Goal: Task Accomplishment & Management: Complete application form

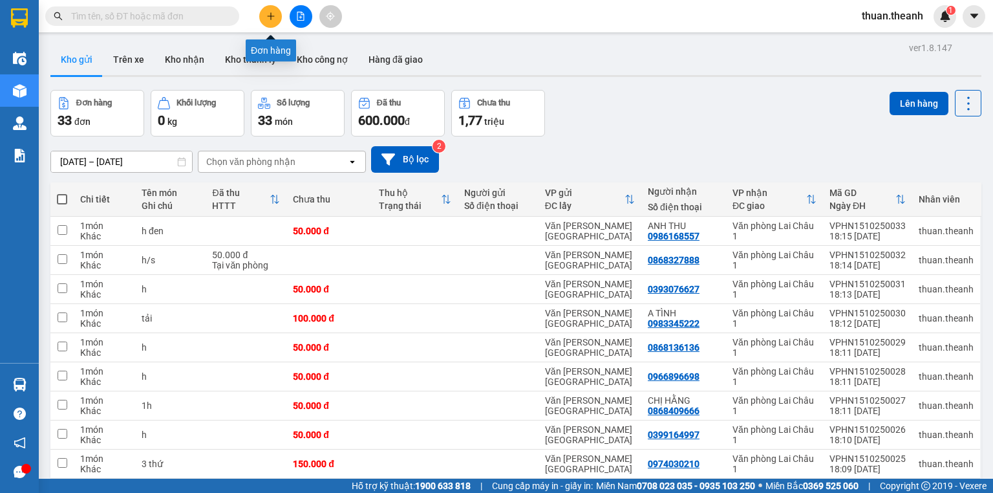
click at [266, 20] on icon "plus" at bounding box center [270, 16] width 9 height 9
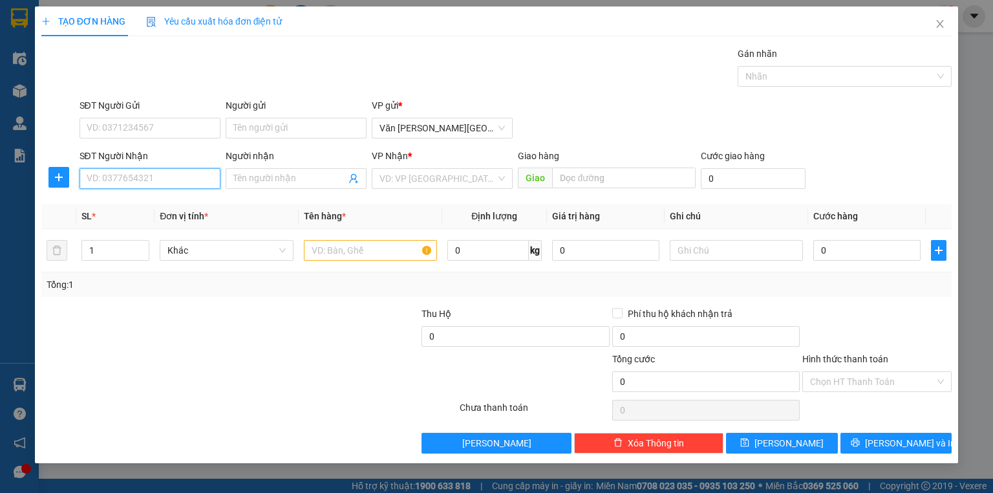
click at [132, 175] on input "SĐT Người Nhận" at bounding box center [150, 178] width 141 height 21
click at [121, 208] on div "0984668162" at bounding box center [149, 204] width 125 height 14
type input "0984668162"
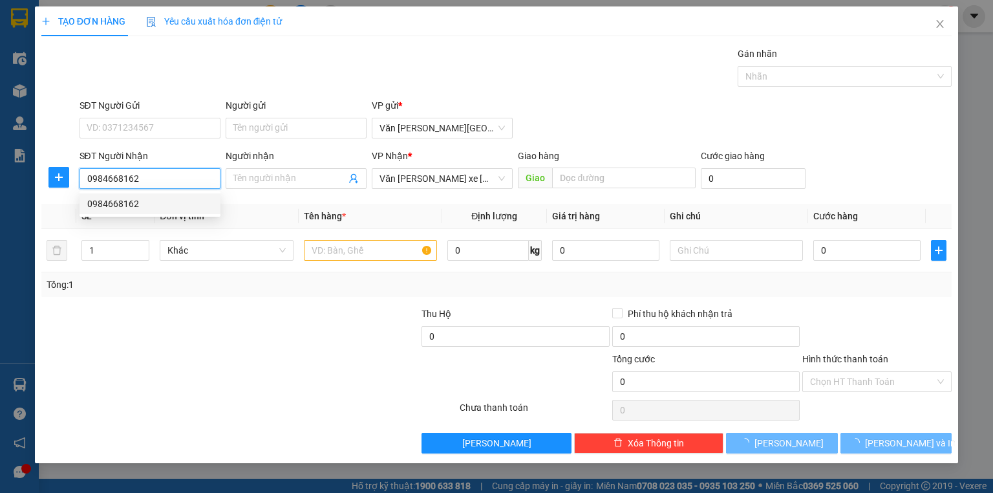
type input "50.000"
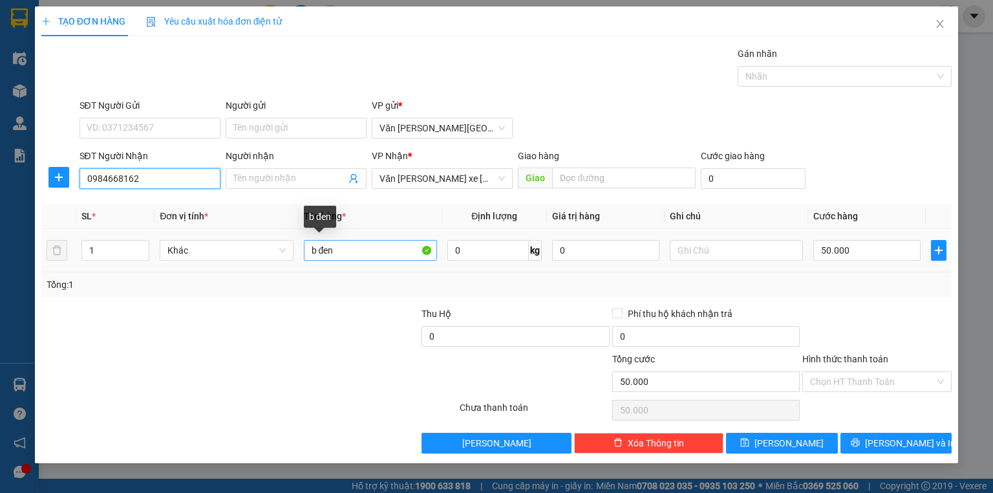
type input "0984668162"
click at [339, 250] on input "b đen" at bounding box center [370, 250] width 133 height 21
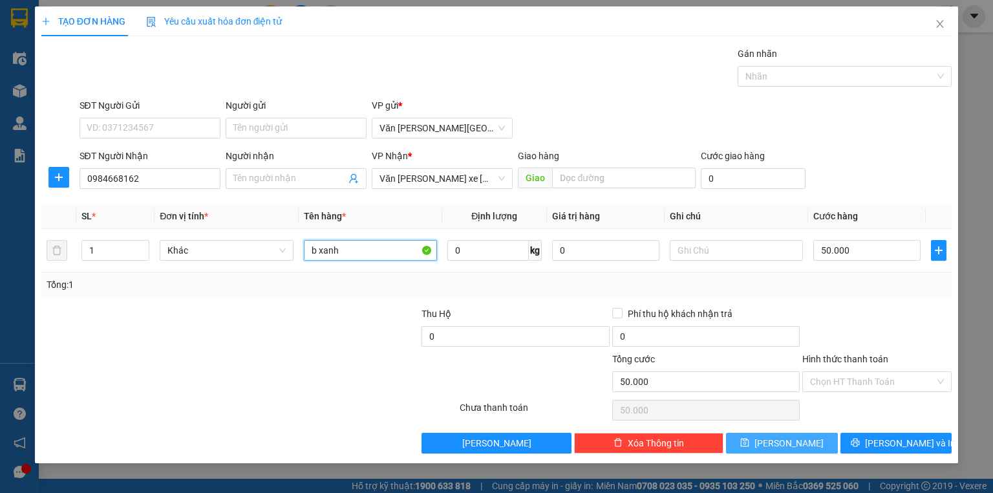
type input "b xanh"
click at [793, 448] on span "[PERSON_NAME]" at bounding box center [789, 443] width 69 height 14
type input "0"
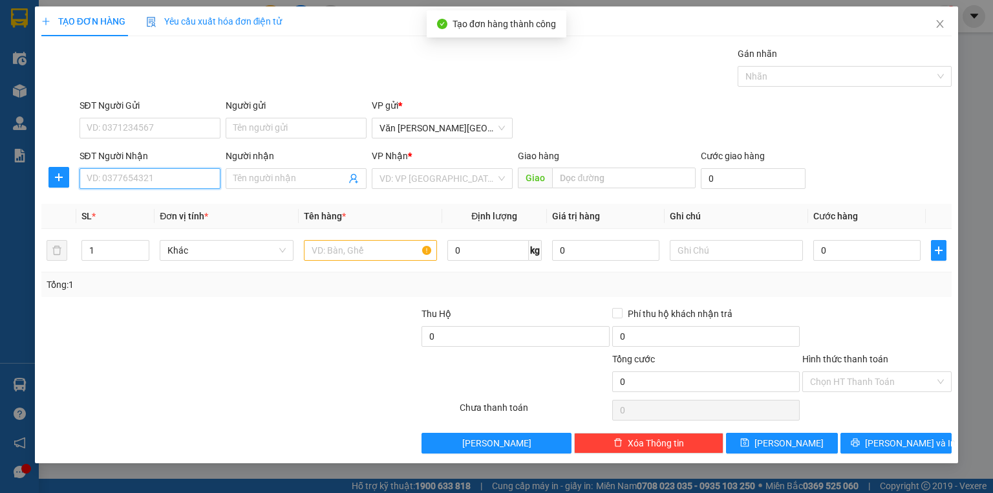
click at [151, 183] on input "SĐT Người Nhận" at bounding box center [150, 178] width 141 height 21
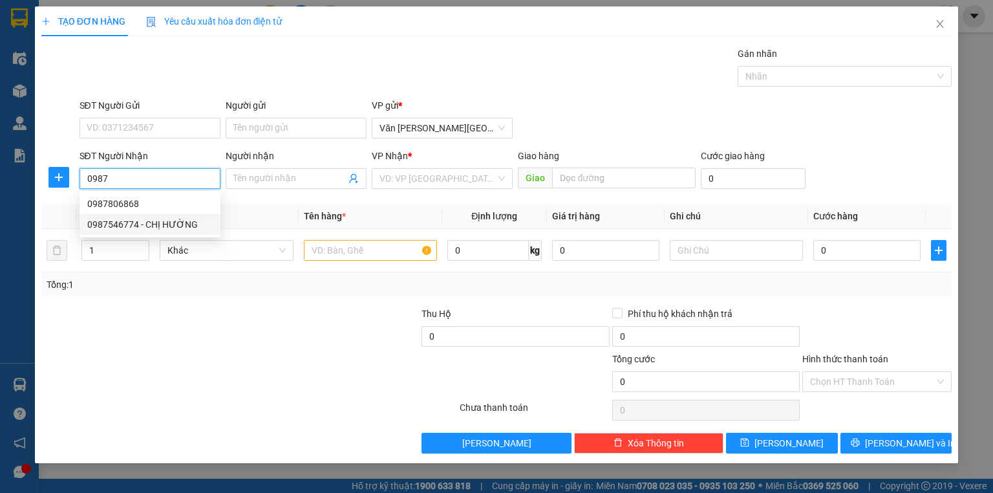
click at [167, 220] on div "0987546774 - CHỊ HƯỜNG" at bounding box center [149, 224] width 125 height 14
type input "0987546774"
type input "CHỊ HƯỜNG"
type input "50.000"
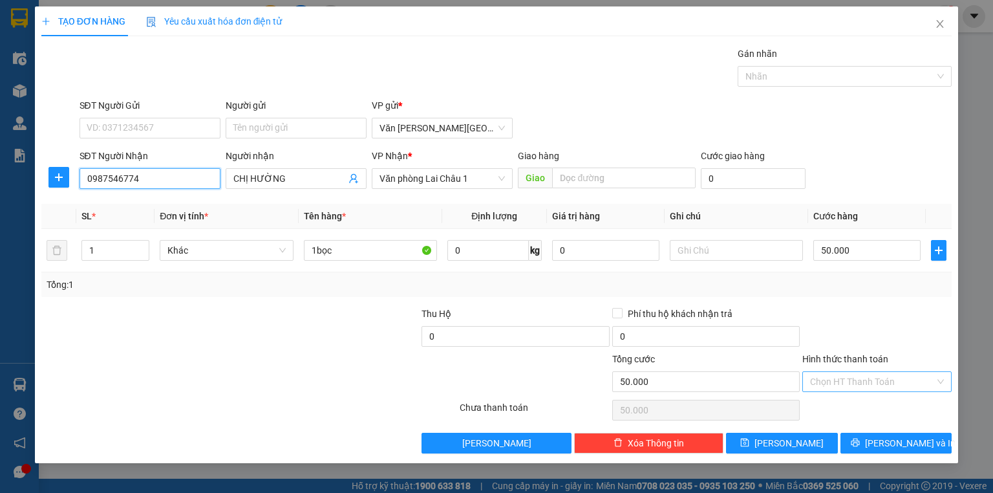
type input "0987546774"
click at [835, 381] on input "Hình thức thanh toán" at bounding box center [872, 381] width 125 height 19
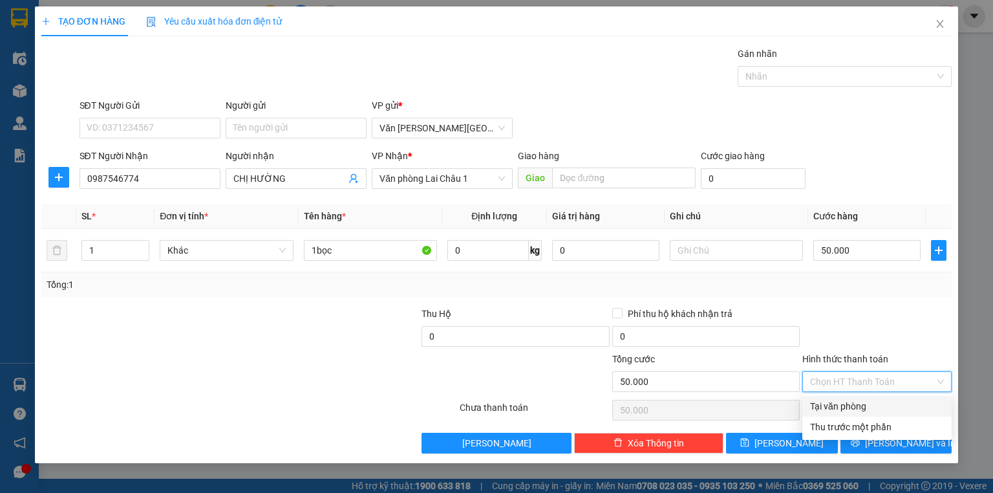
click at [842, 406] on div "Tại văn phòng" at bounding box center [877, 406] width 134 height 14
type input "0"
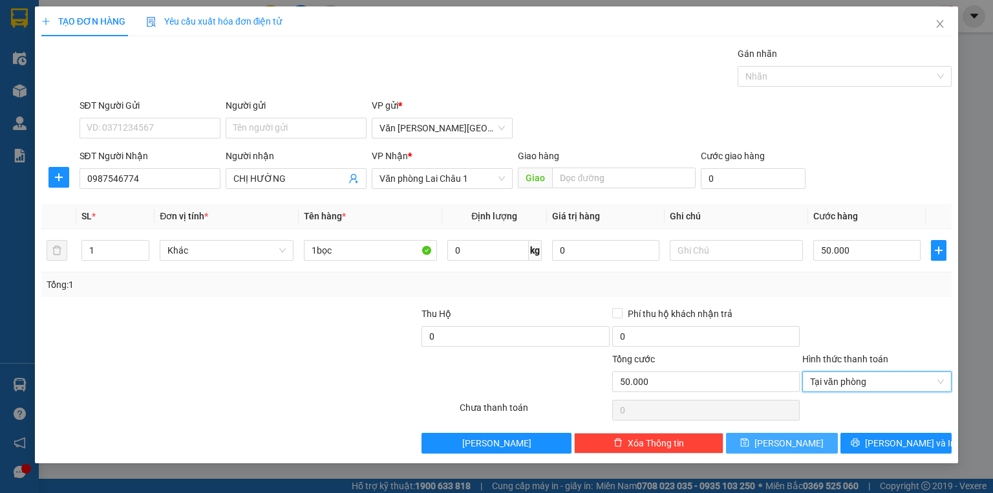
click at [792, 447] on span "[PERSON_NAME]" at bounding box center [789, 443] width 69 height 14
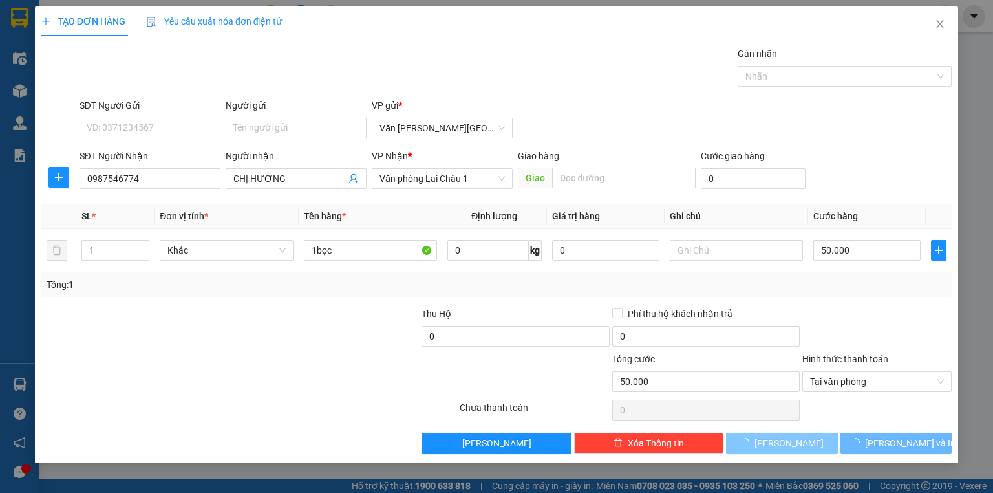
type input "0"
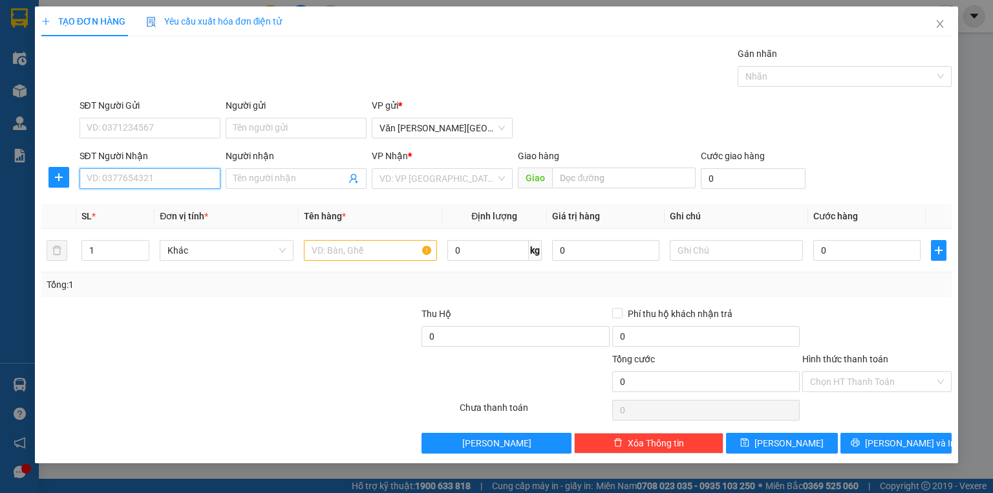
click at [129, 181] on input "SĐT Người Nhận" at bounding box center [150, 178] width 141 height 21
click at [123, 198] on div "0986792792" at bounding box center [149, 204] width 125 height 14
type input "0986792792"
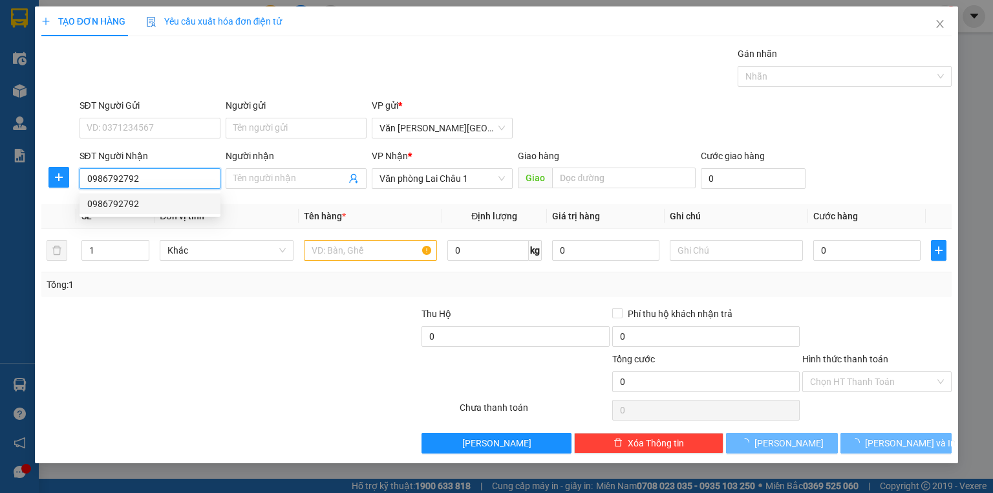
type input "50.000"
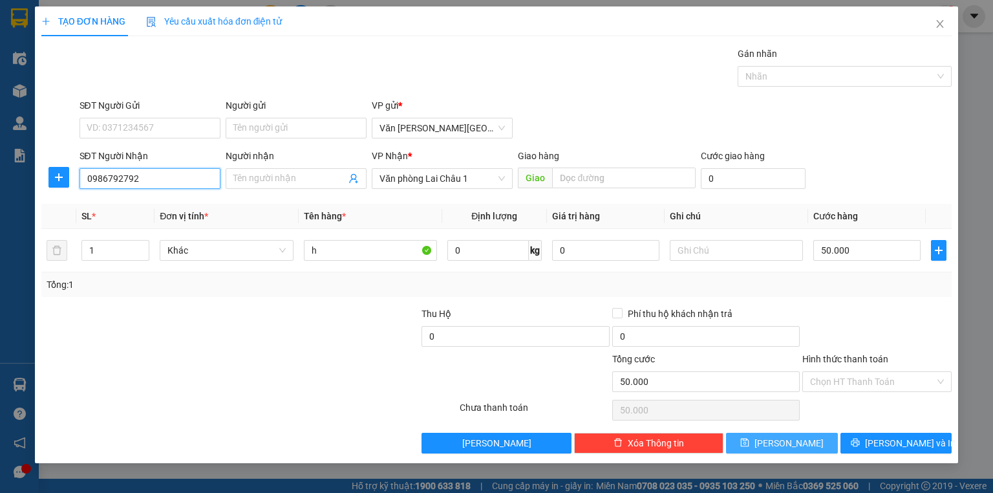
type input "0986792792"
click at [786, 436] on span "[PERSON_NAME]" at bounding box center [789, 443] width 69 height 14
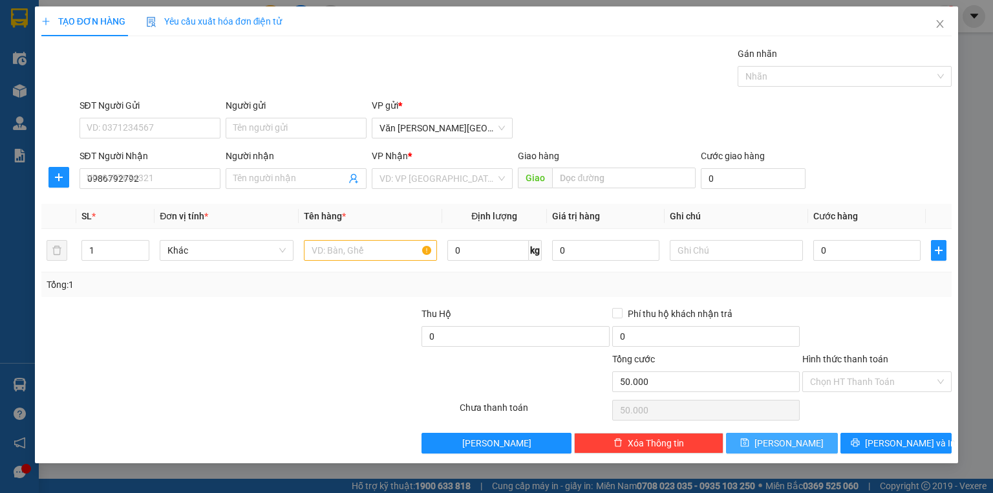
type input "0"
click at [116, 179] on input "SĐT Người Nhận" at bounding box center [150, 178] width 141 height 21
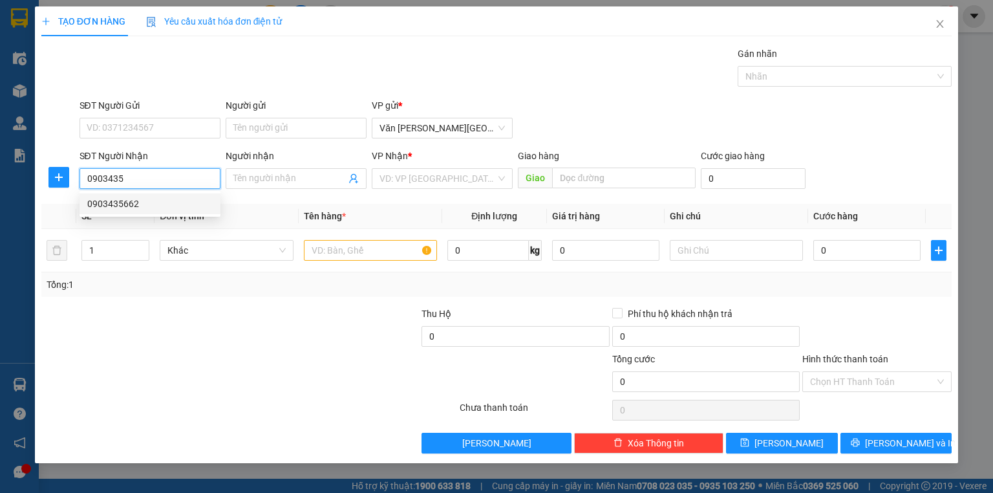
click at [129, 199] on div "0903435662" at bounding box center [149, 204] width 125 height 14
type input "0903435662"
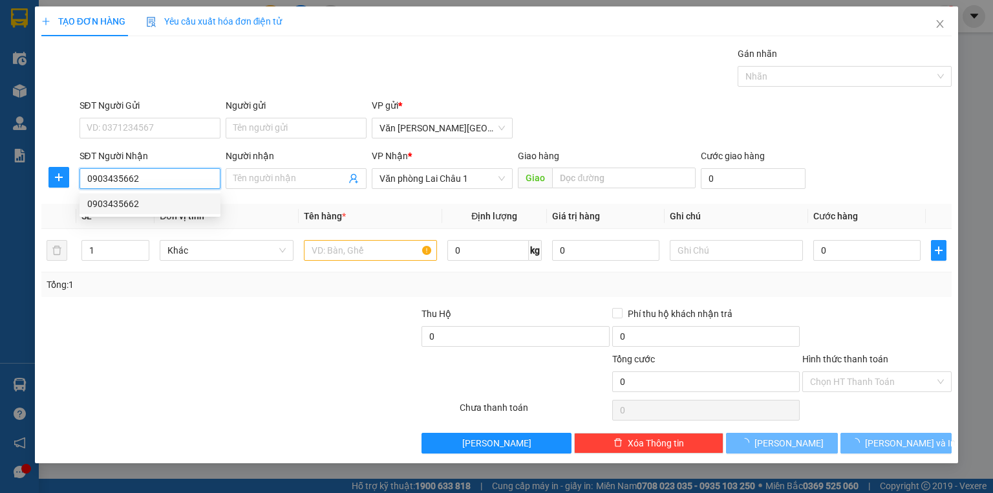
type input "50.000"
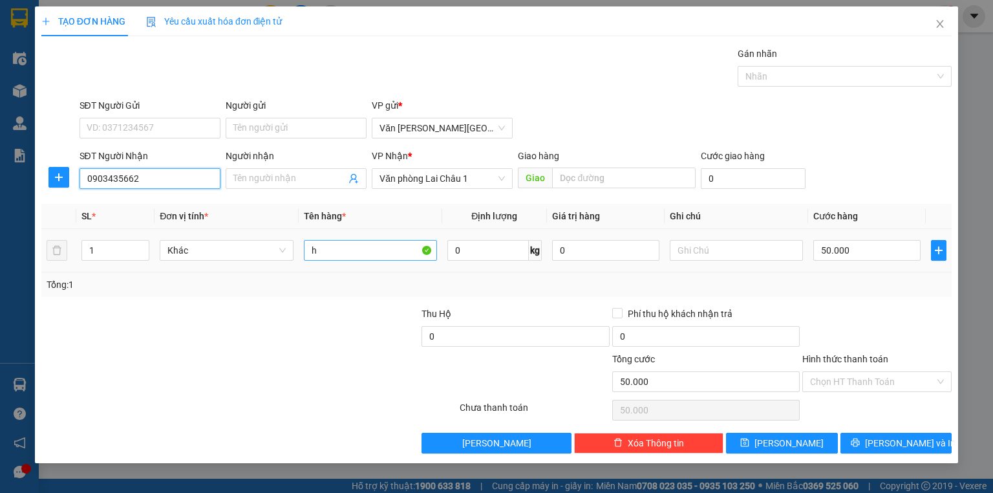
type input "0903435662"
click at [324, 253] on input "h" at bounding box center [370, 250] width 133 height 21
type input "bọc da"
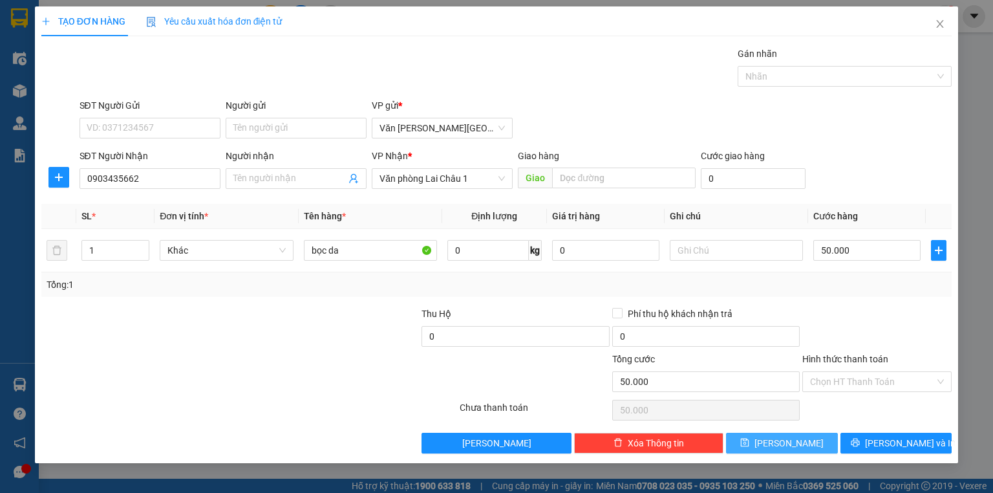
click at [791, 442] on span "[PERSON_NAME]" at bounding box center [789, 443] width 69 height 14
type input "0"
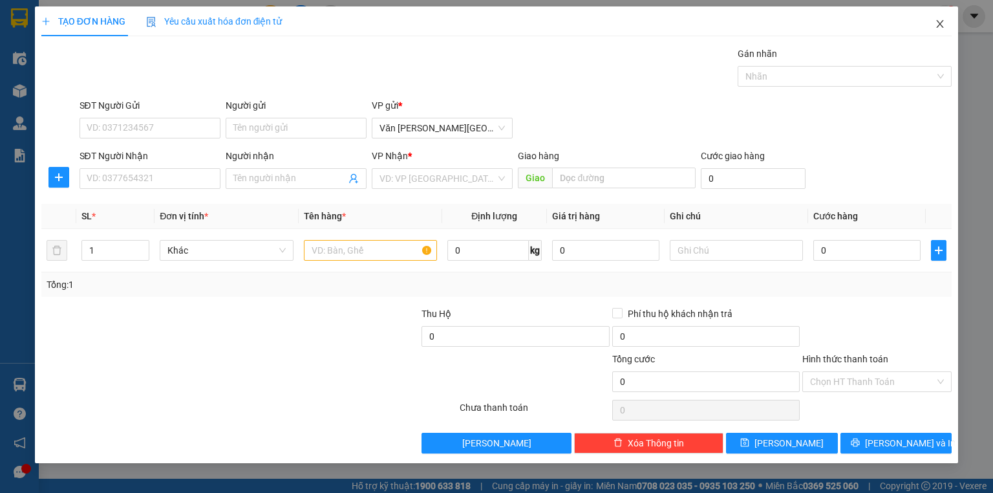
click at [939, 25] on icon "close" at bounding box center [940, 24] width 7 height 8
